Goal: Check status: Check status

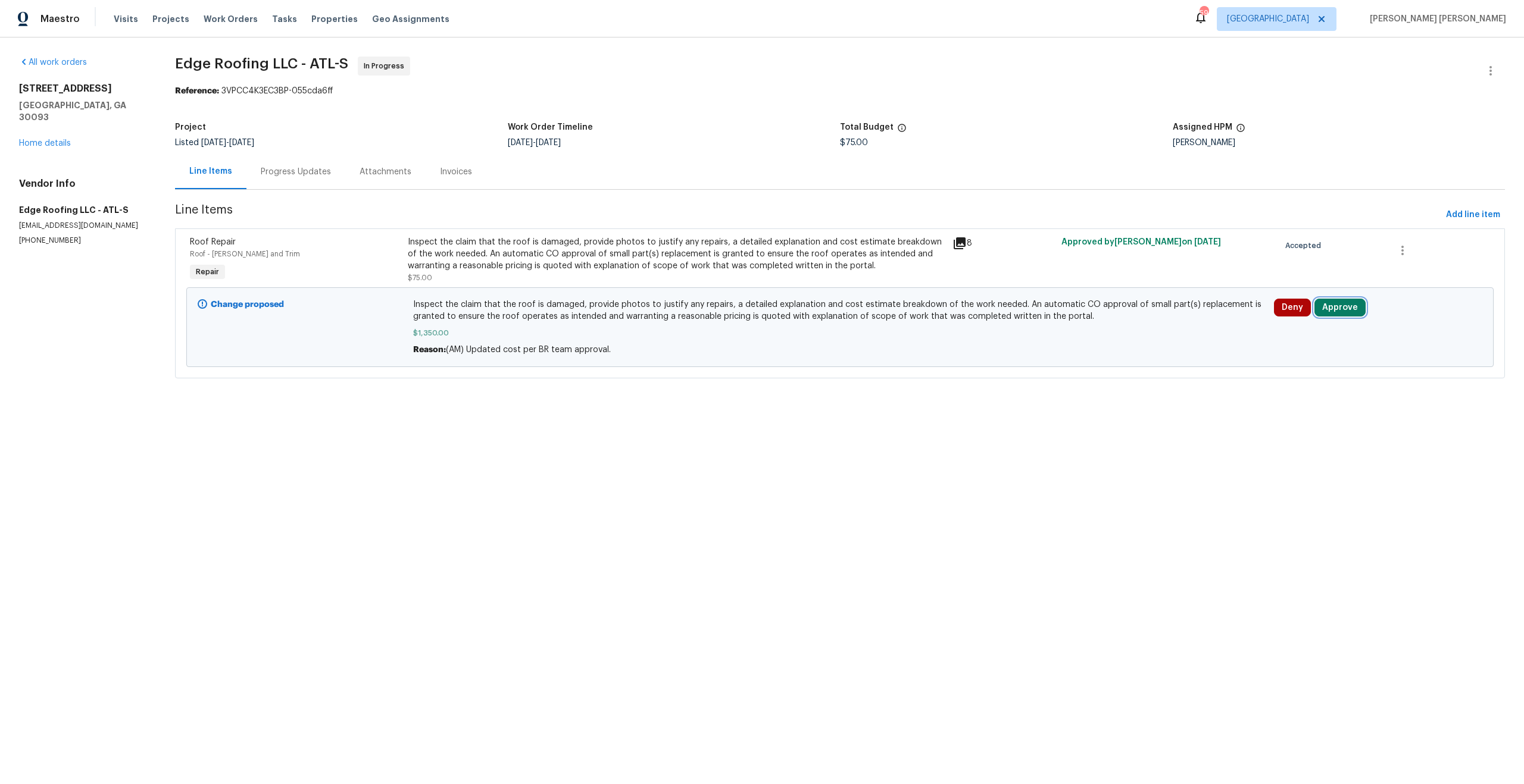
click at [1327, 314] on button "Approve" at bounding box center [1339, 308] width 51 height 18
click at [1170, 321] on span "Approve" at bounding box center [1170, 319] width 33 height 9
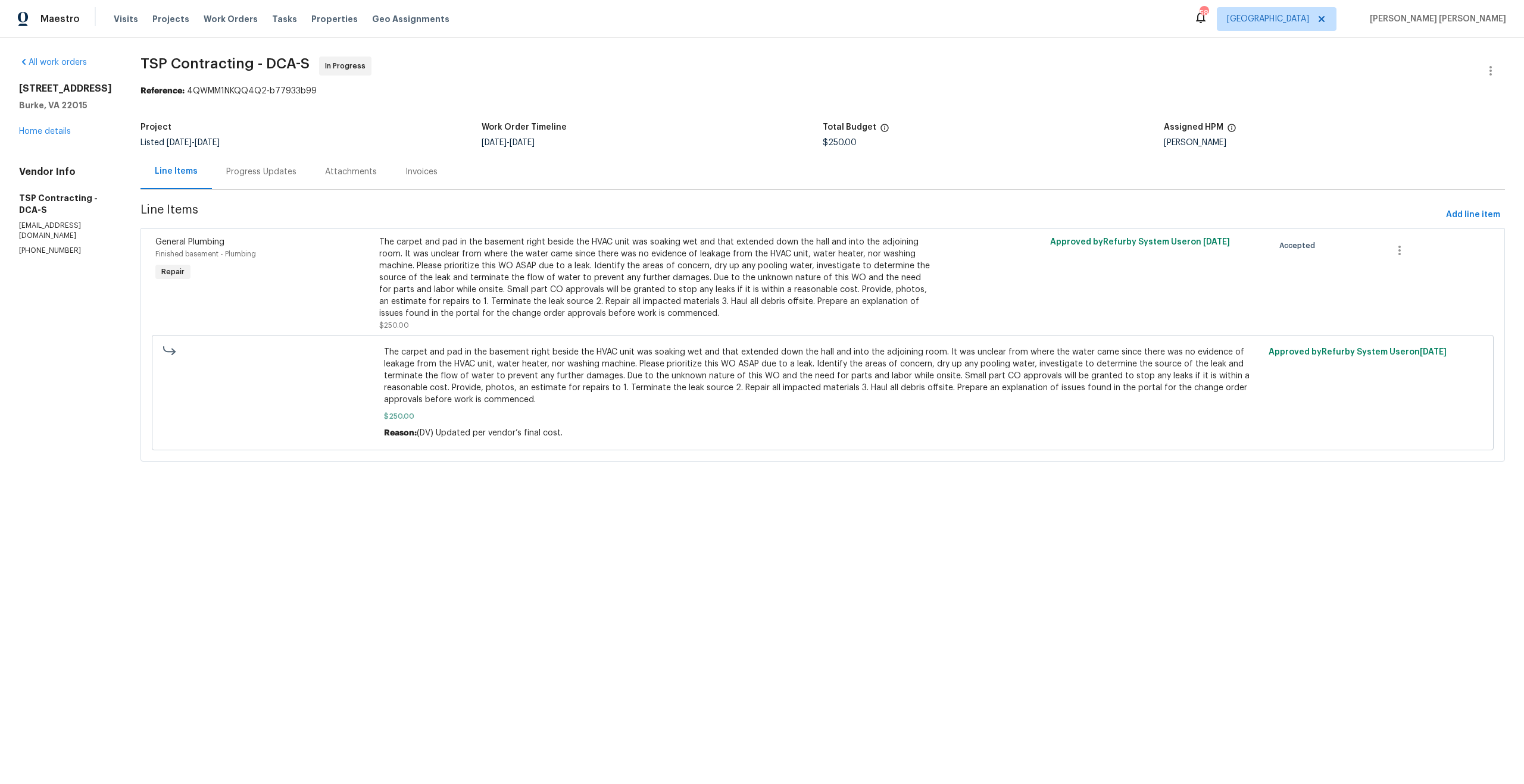
click at [246, 173] on div "Progress Updates" at bounding box center [261, 171] width 70 height 12
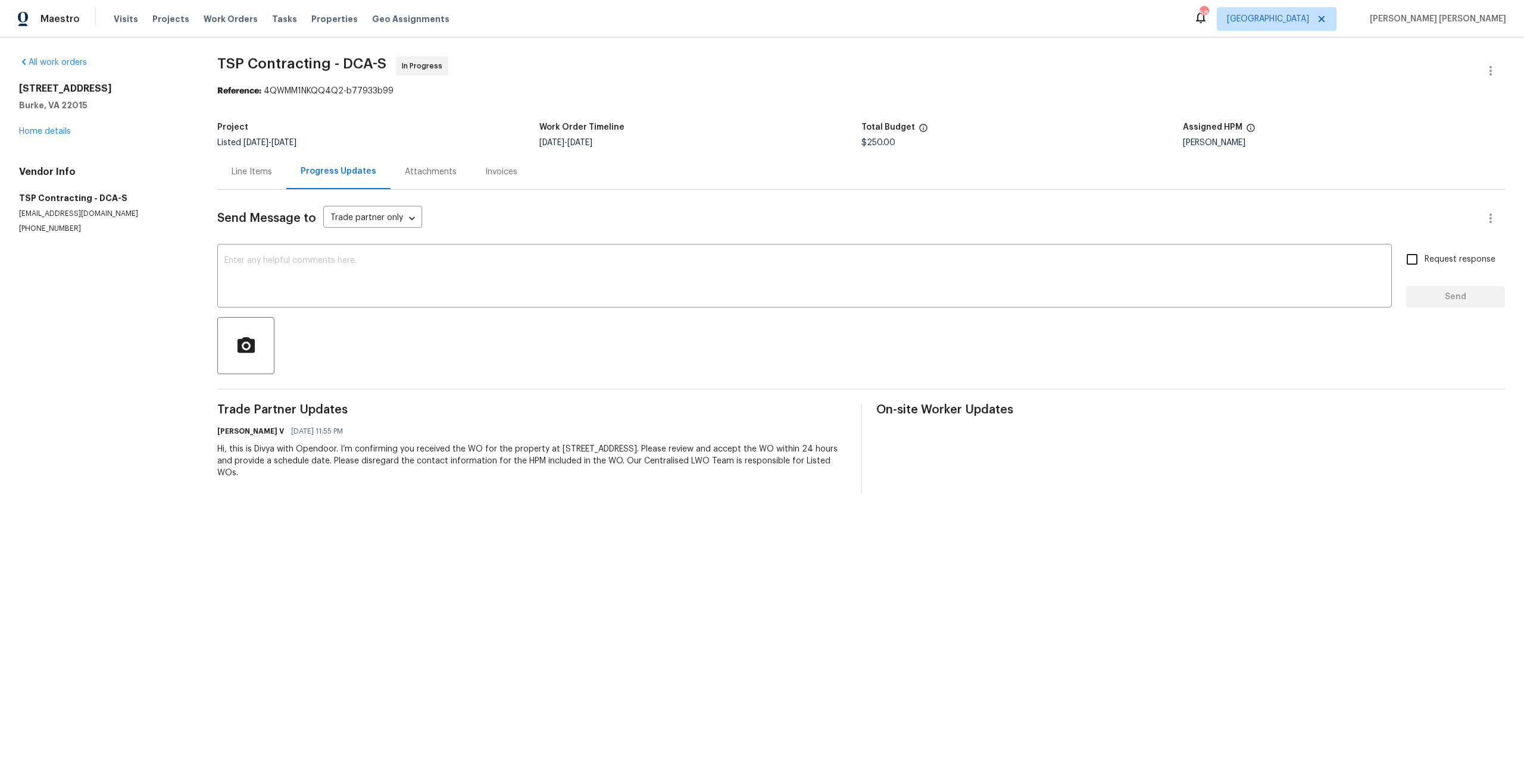
click at [245, 173] on div "Line Items" at bounding box center [252, 171] width 40 height 12
